Goal: Find contact information: Find contact information

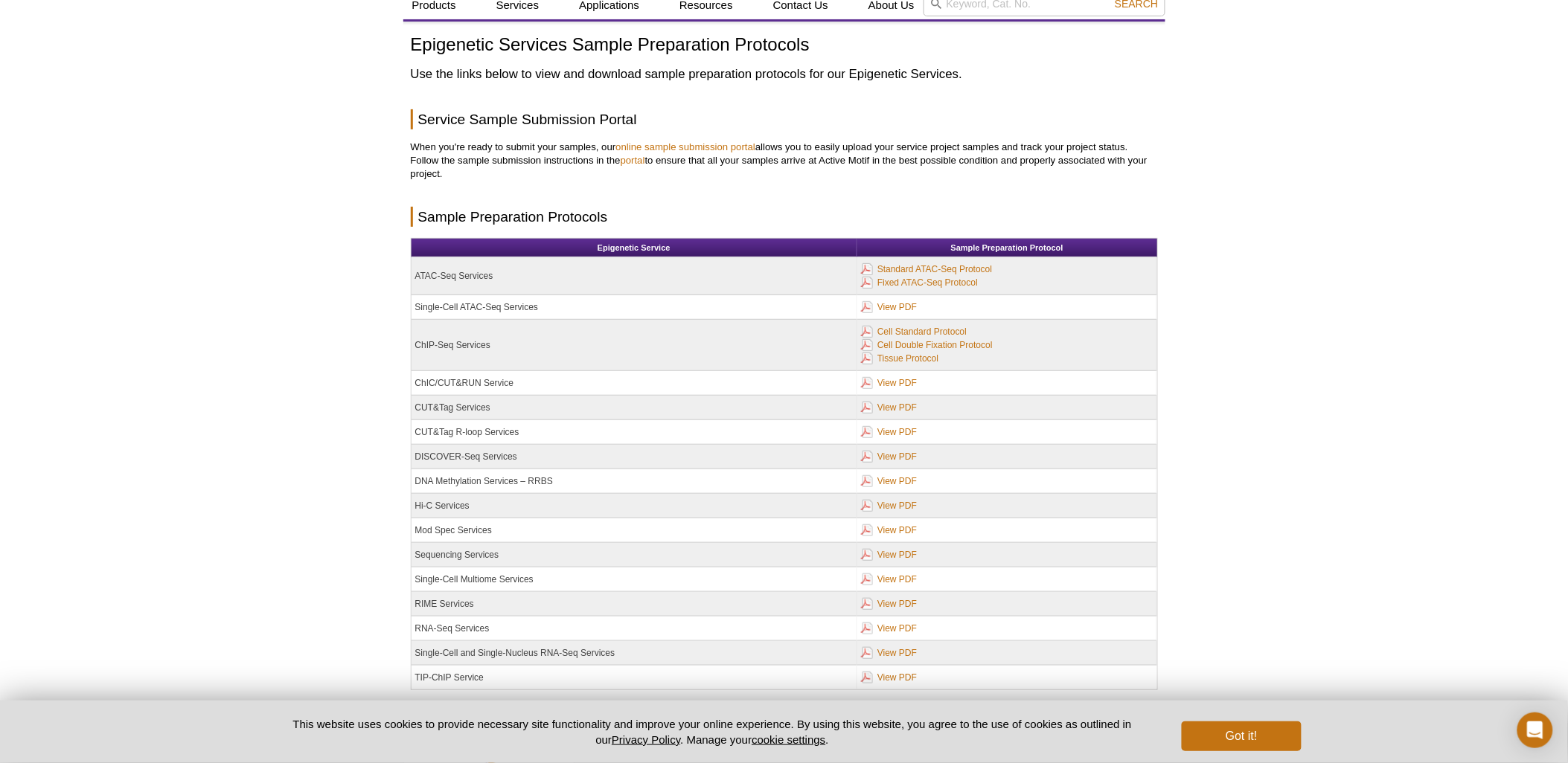
scroll to position [167, 0]
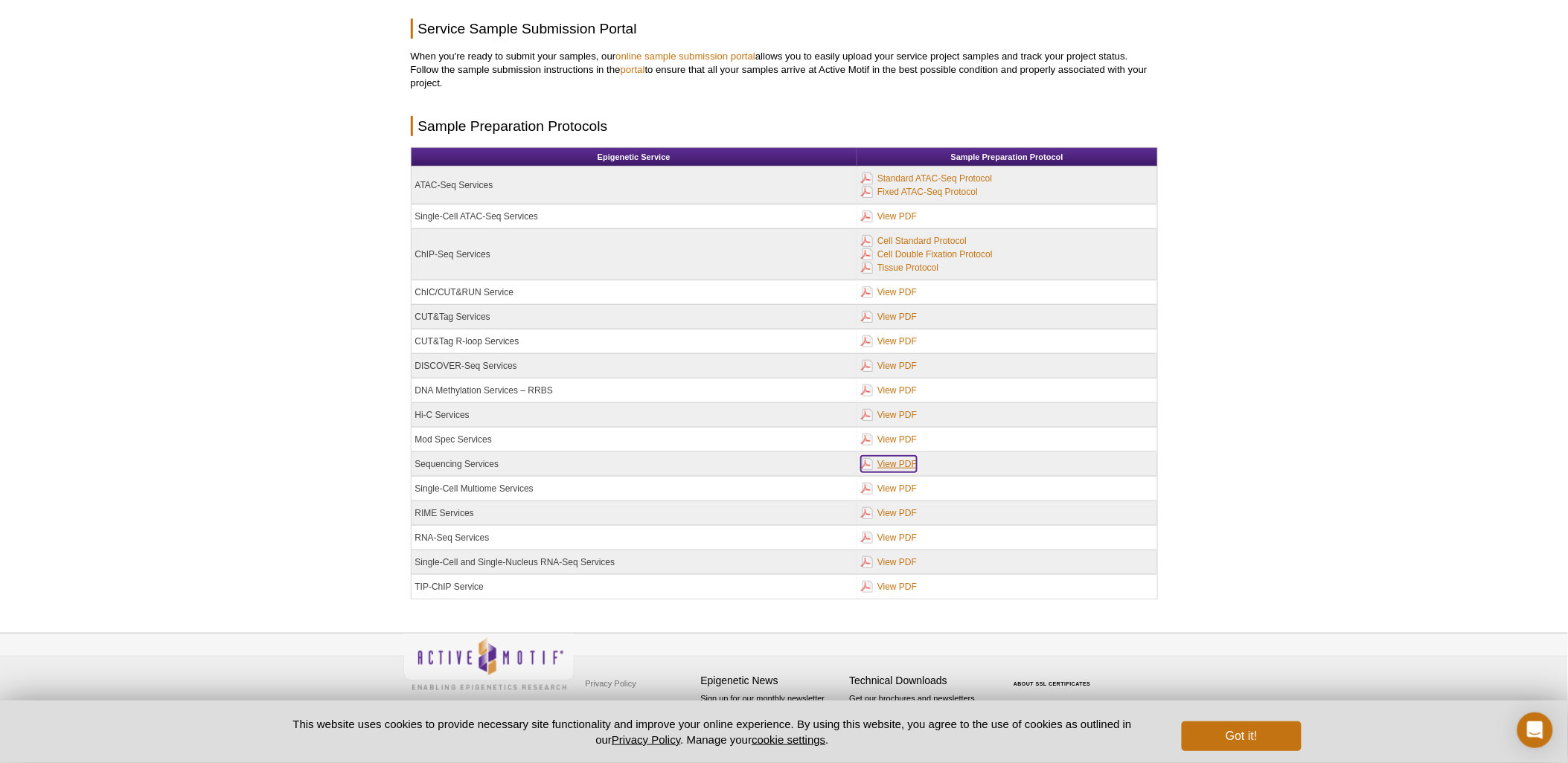
click at [908, 464] on link "View PDF" at bounding box center [888, 464] width 56 height 17
click at [894, 291] on link "View PDF" at bounding box center [888, 292] width 56 height 17
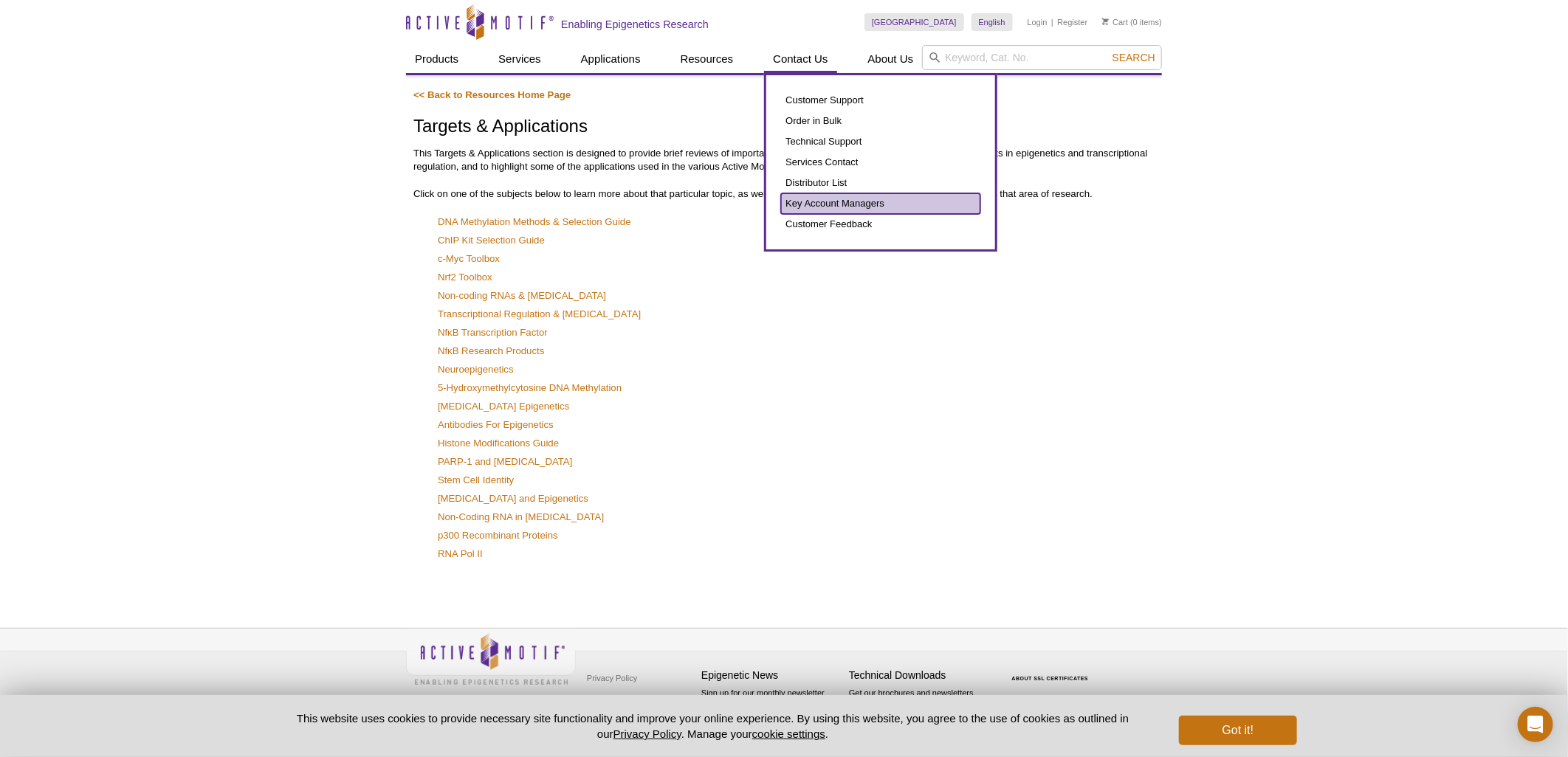
click at [834, 196] on link "Key Account Managers" at bounding box center [880, 204] width 199 height 20
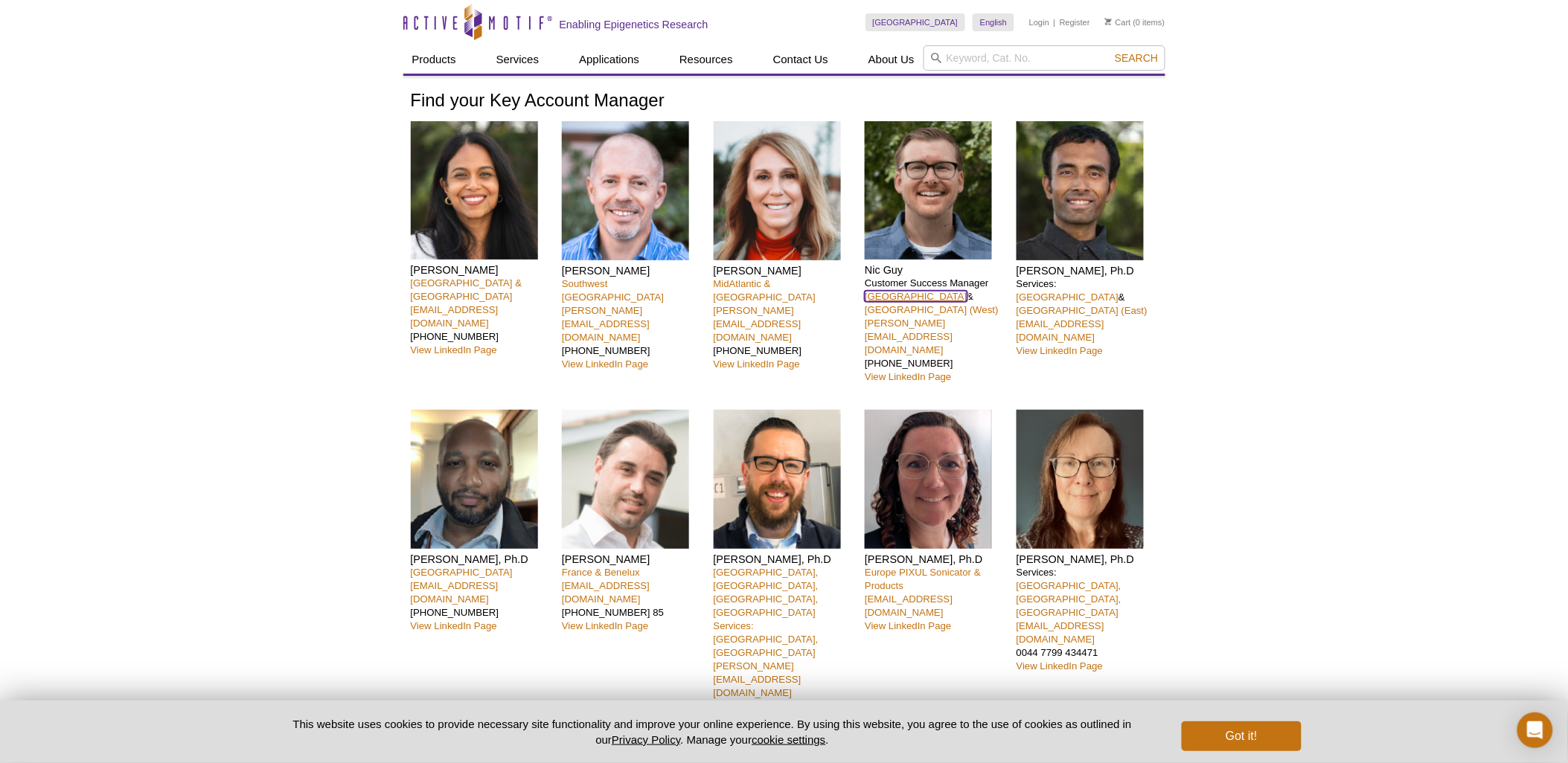
click at [906, 294] on link "[GEOGRAPHIC_DATA]" at bounding box center [915, 296] width 102 height 11
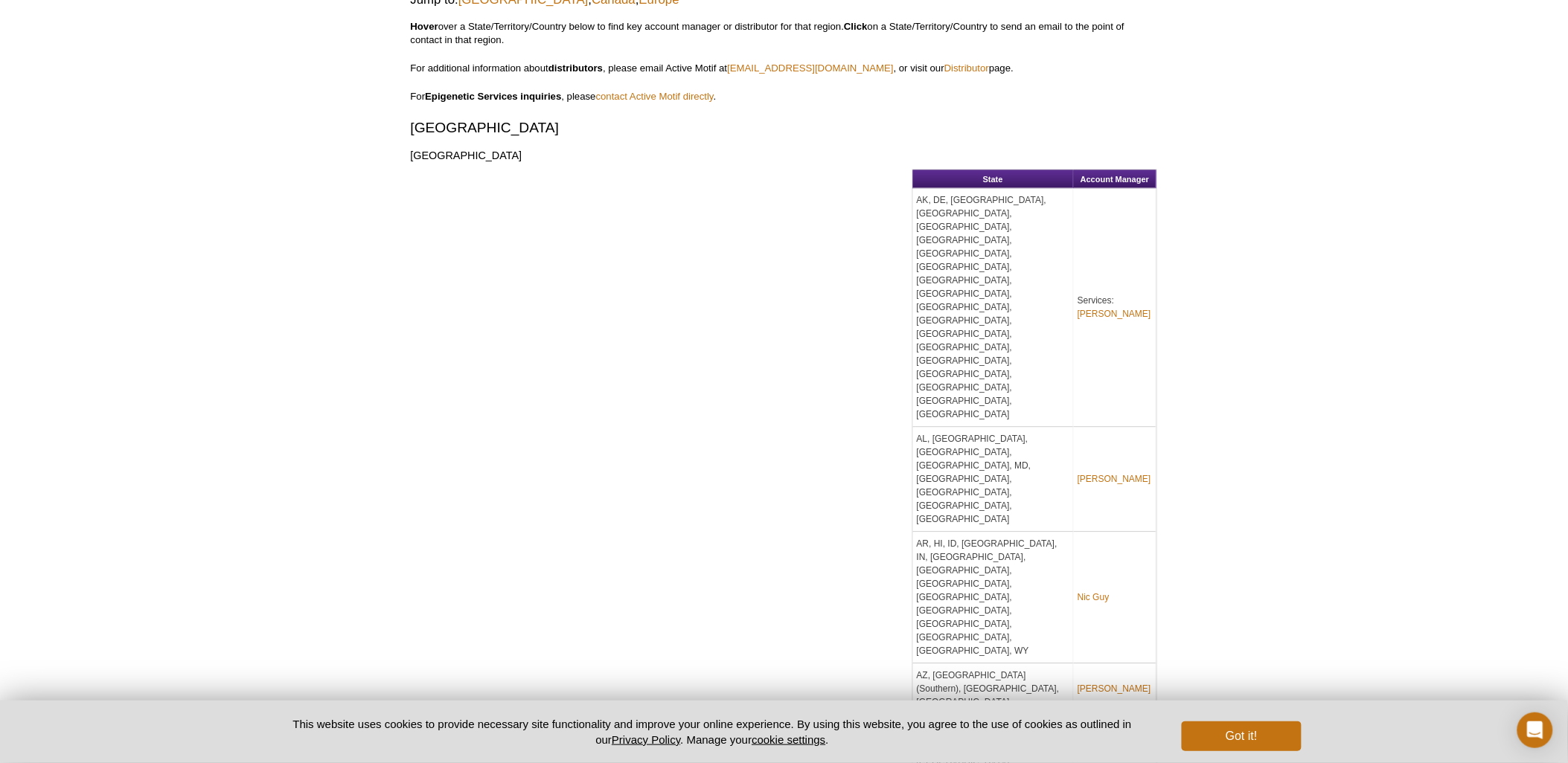
click at [906, 294] on div "State Account Manager AK, DE, IA, KY, ME, MI, MN, MO, MS, MT, ND, NH, OH, PR, R…" at bounding box center [784, 506] width 747 height 673
click at [1299, 325] on div "Active Motif Logo Enabling Epigenetics Research 0 Search Skip to content Active…" at bounding box center [784, 632] width 1568 height 2910
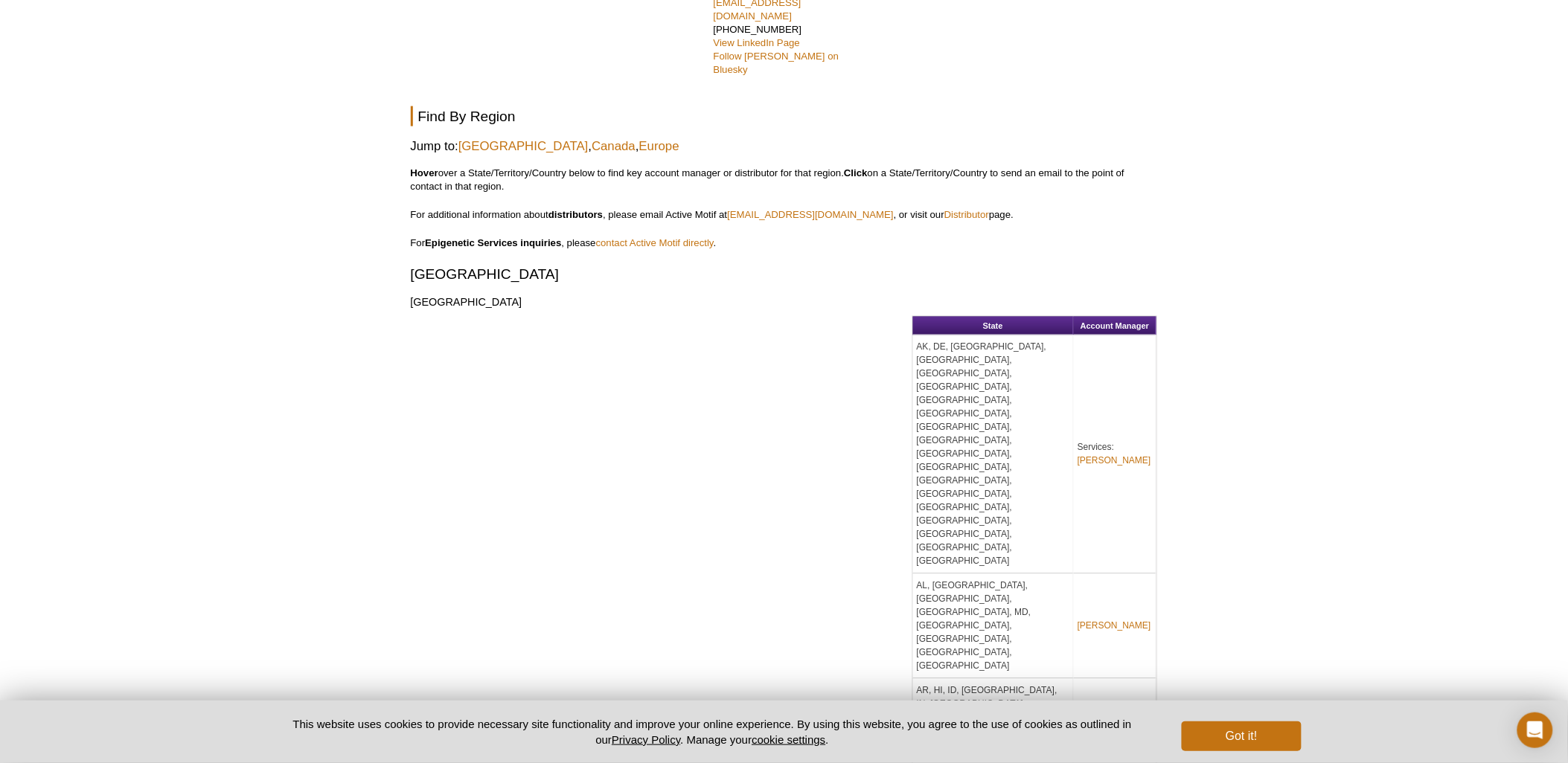
scroll to position [642, 0]
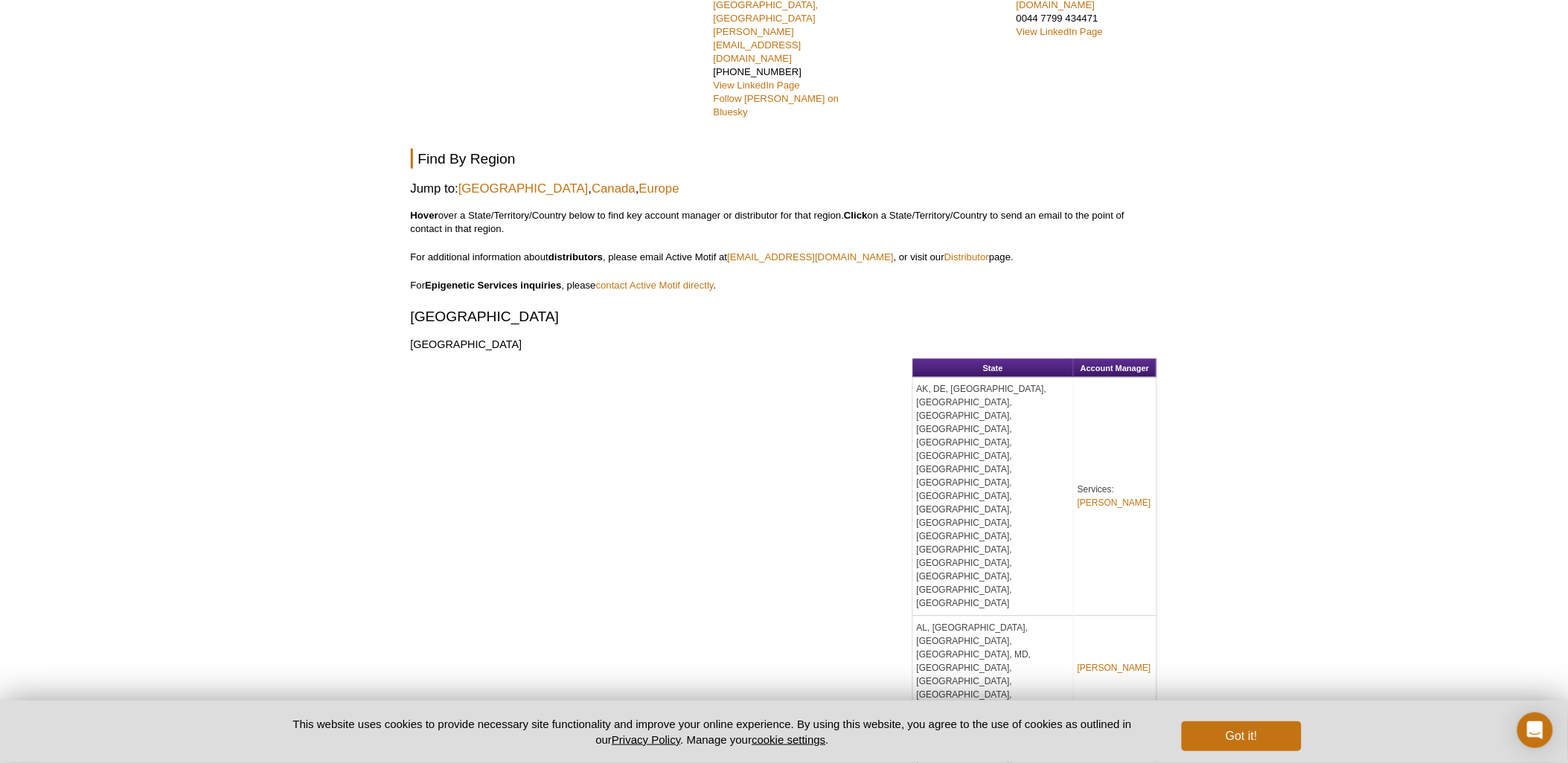
scroll to position [555, 0]
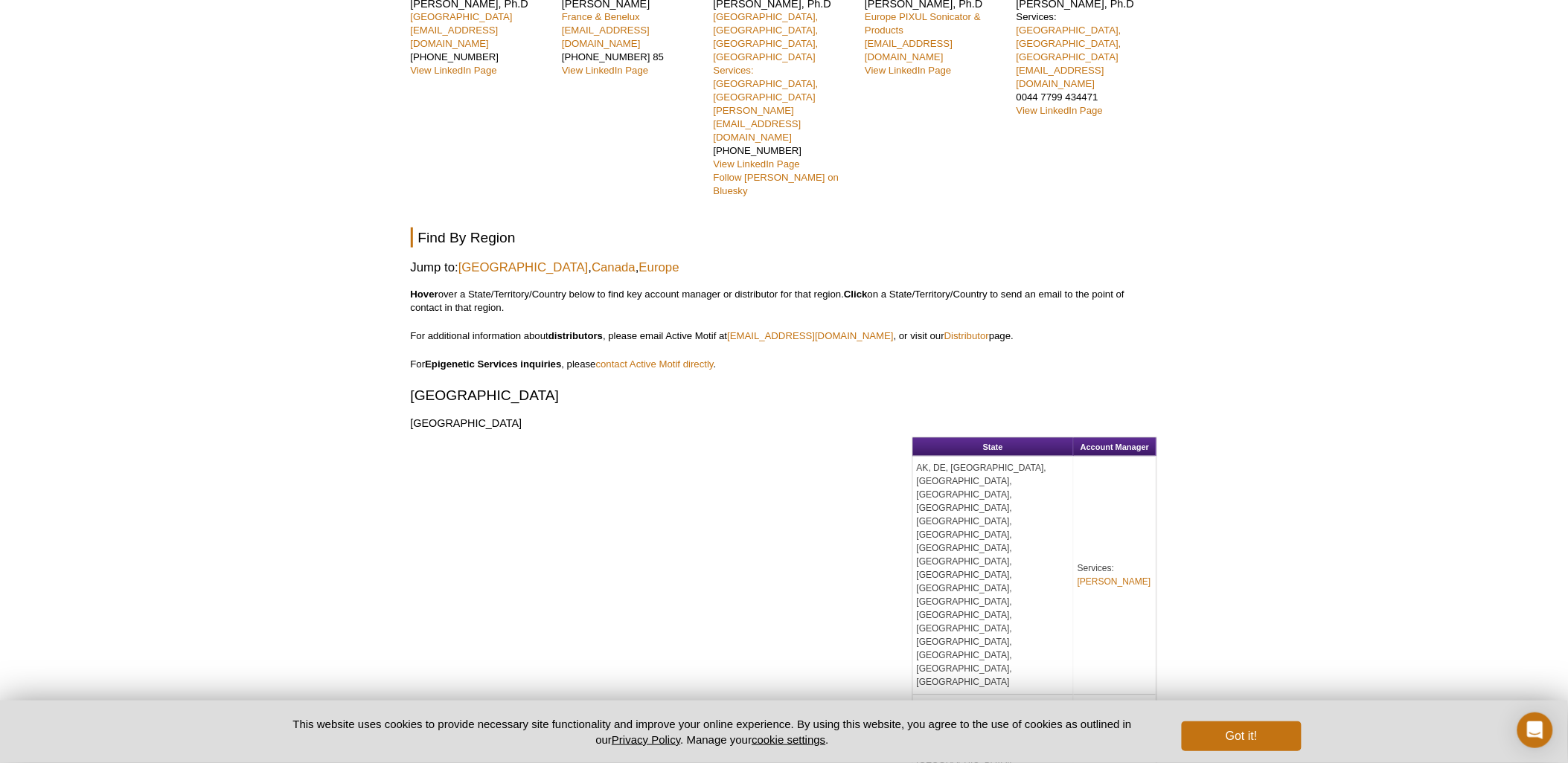
drag, startPoint x: 1299, startPoint y: 325, endPoint x: 1246, endPoint y: 261, distance: 83.1
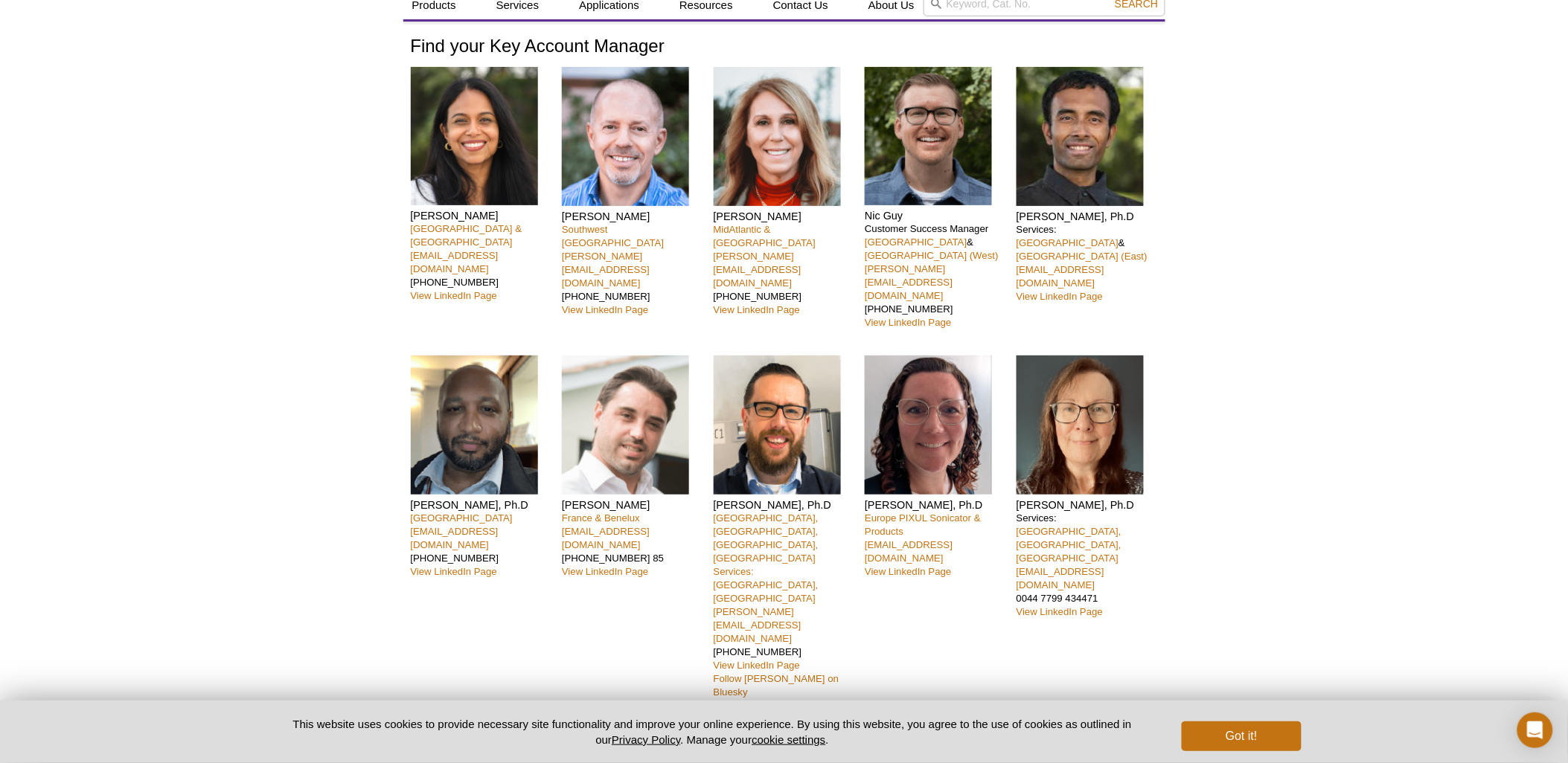
scroll to position [0, 0]
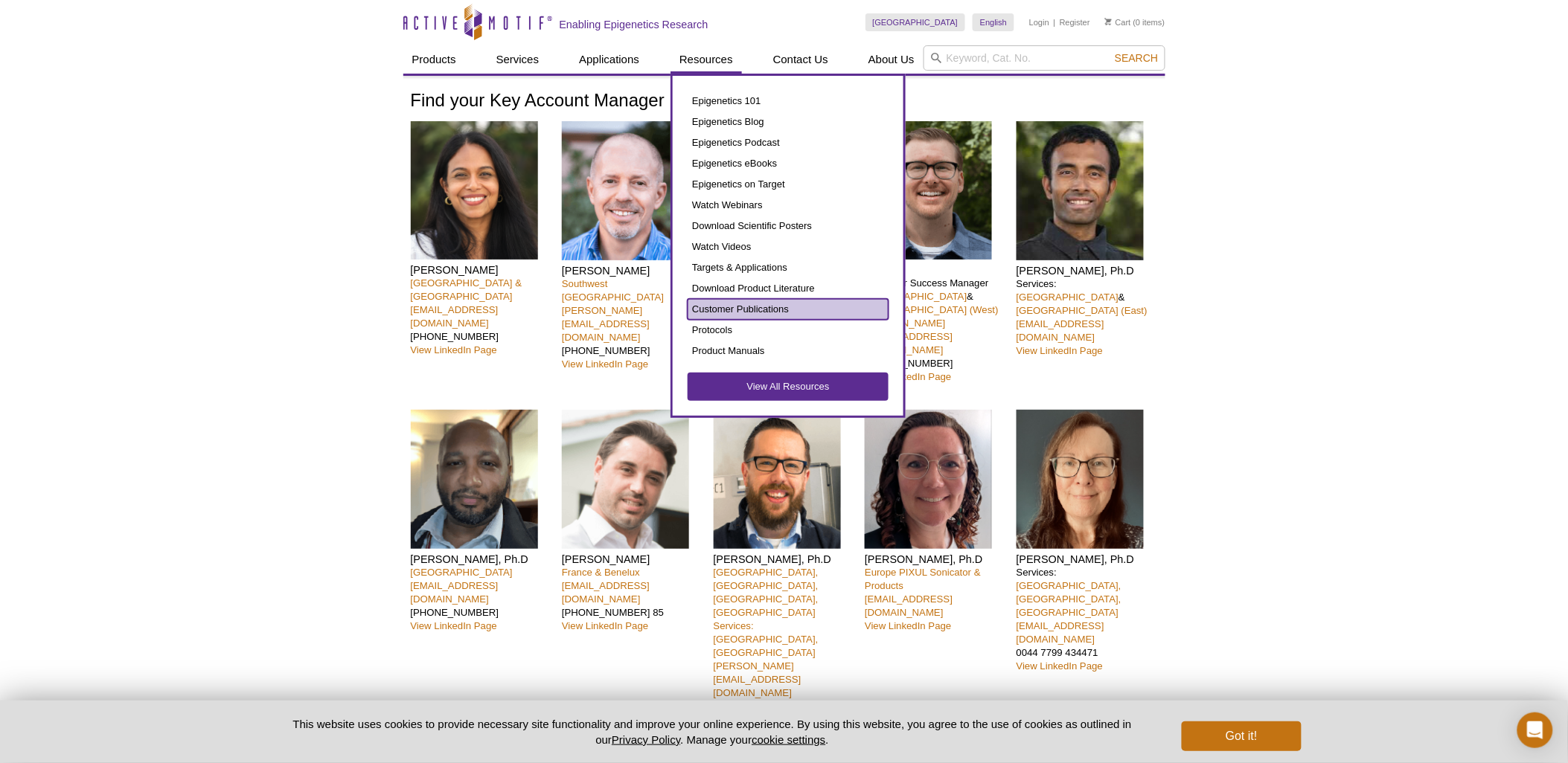
click at [791, 302] on link "Customer Publications" at bounding box center [788, 309] width 201 height 21
